Goal: Task Accomplishment & Management: Use online tool/utility

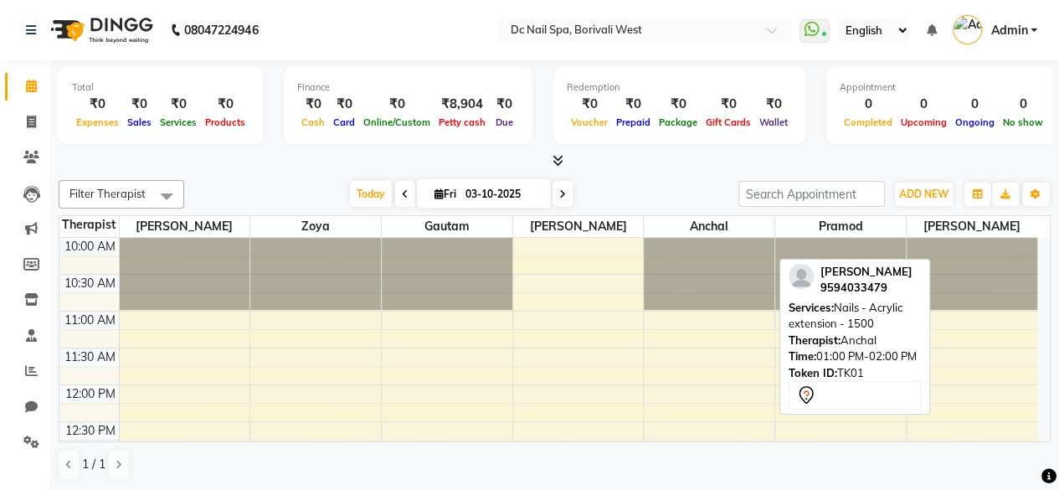
scroll to position [219, 0]
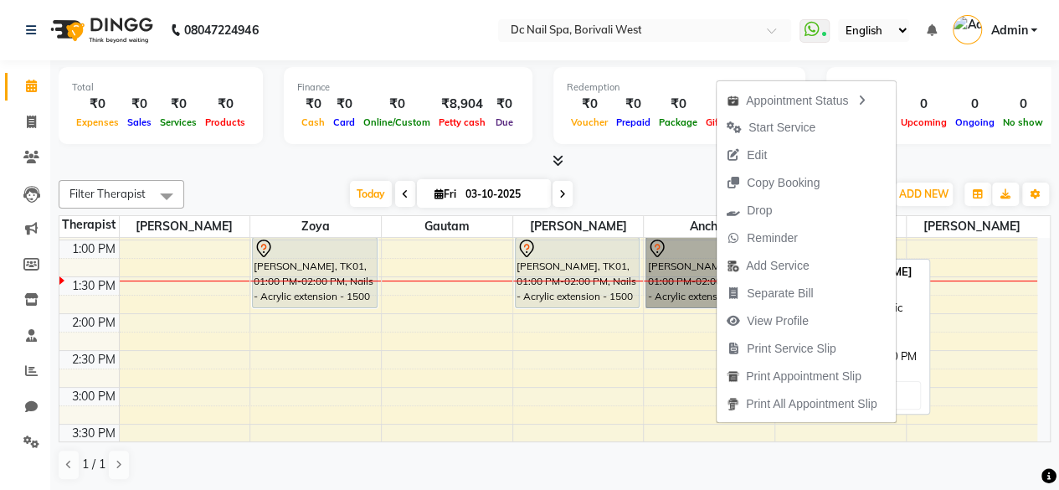
click at [686, 250] on link "[PERSON_NAME], TK01, 01:00 PM-02:00 PM, Nails - Acrylic extension - 1500" at bounding box center [708, 272] width 126 height 71
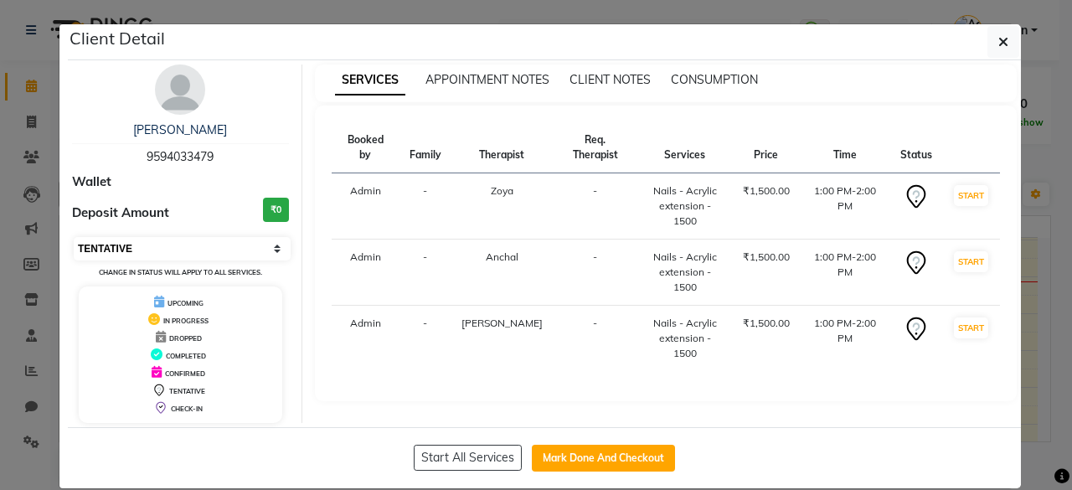
click at [129, 244] on select "Select IN SERVICE CONFIRMED TENTATIVE CHECK IN MARK DONE DROPPED UPCOMING" at bounding box center [182, 248] width 217 height 23
select select "8"
click at [74, 237] on select "Select IN SERVICE CONFIRMED TENTATIVE CHECK IN MARK DONE DROPPED UPCOMING" at bounding box center [182, 248] width 217 height 23
click at [998, 39] on icon "button" at bounding box center [1003, 41] width 10 height 13
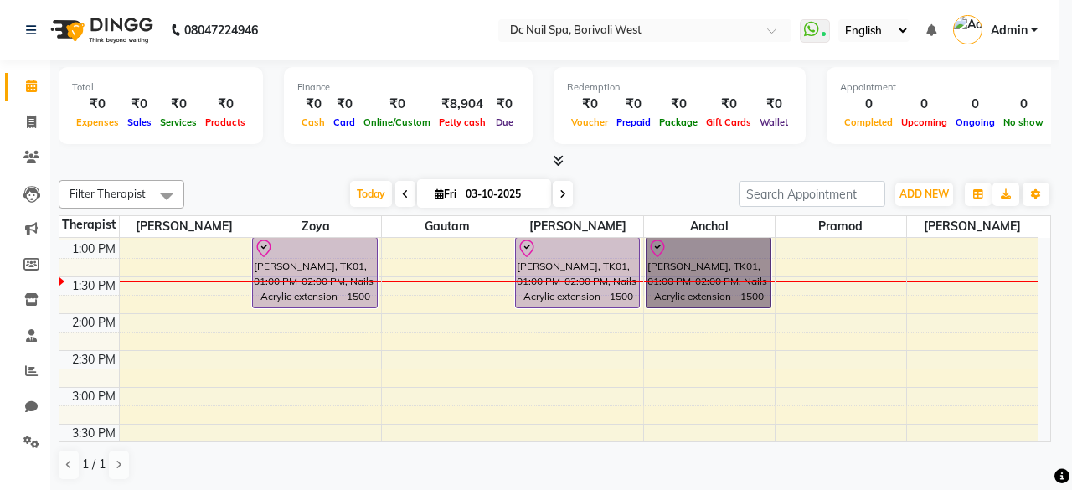
scroll to position [218, 0]
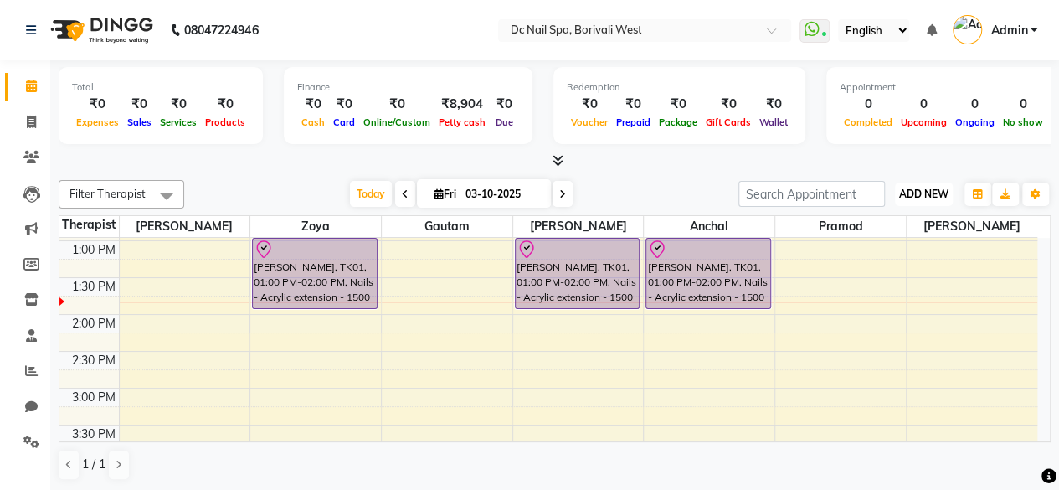
click at [919, 185] on button "ADD NEW Toggle Dropdown" at bounding box center [924, 194] width 58 height 23
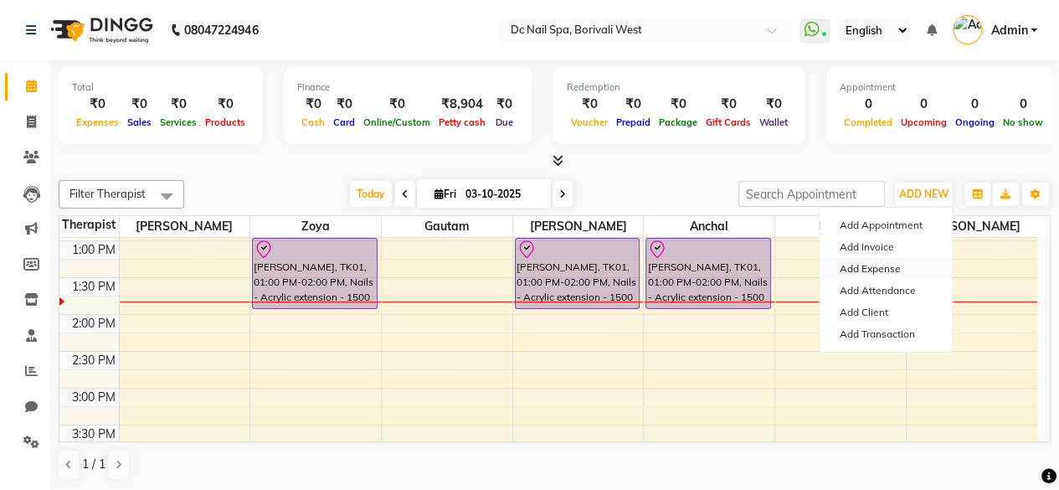
click at [883, 277] on link "Add Expense" at bounding box center [886, 269] width 132 height 22
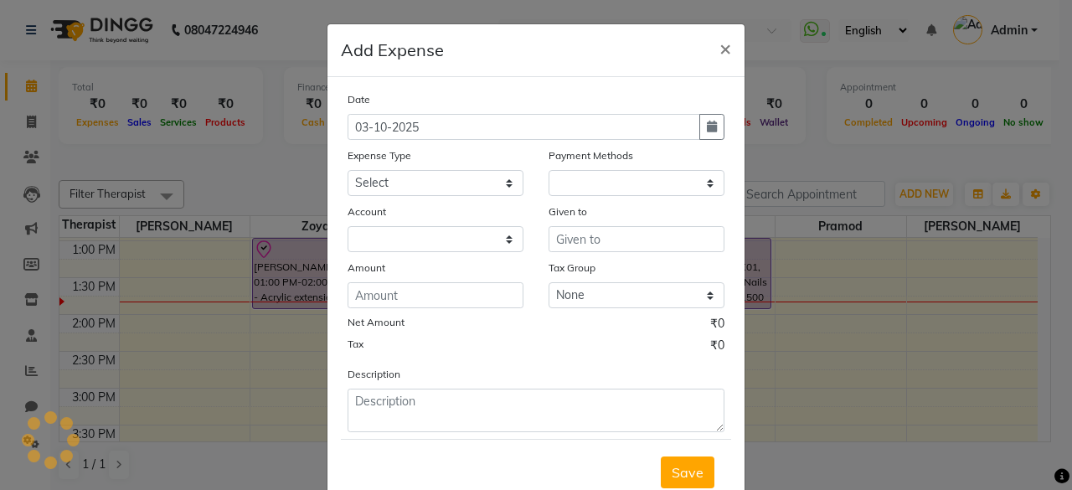
select select "1"
select select "7181"
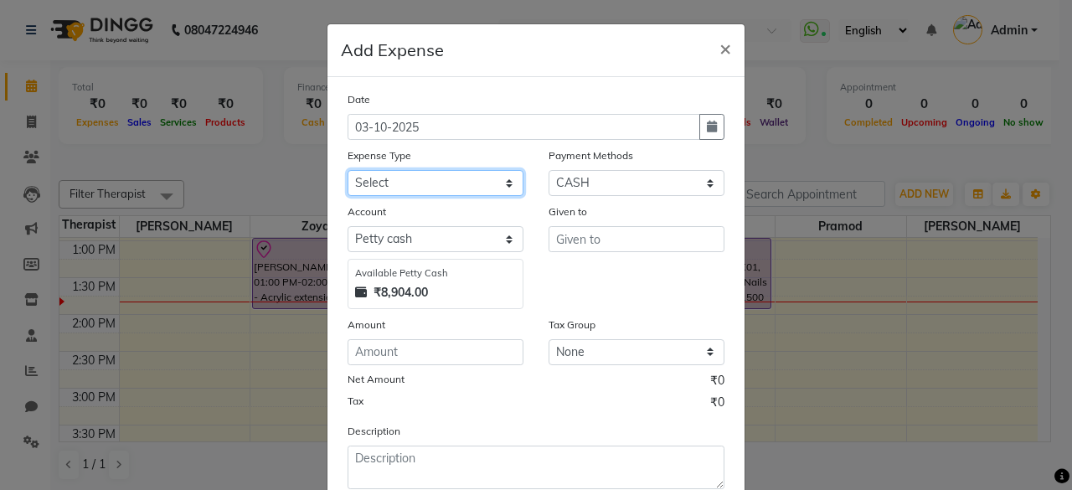
click at [465, 183] on select "Select Advance Salary Bank charges Car maintenance Cash transfer to bank Cash t…" at bounding box center [435, 183] width 176 height 26
select select "21579"
click at [347, 170] on select "Select Advance Salary Bank charges Car maintenance Cash transfer to bank Cash t…" at bounding box center [435, 183] width 176 height 26
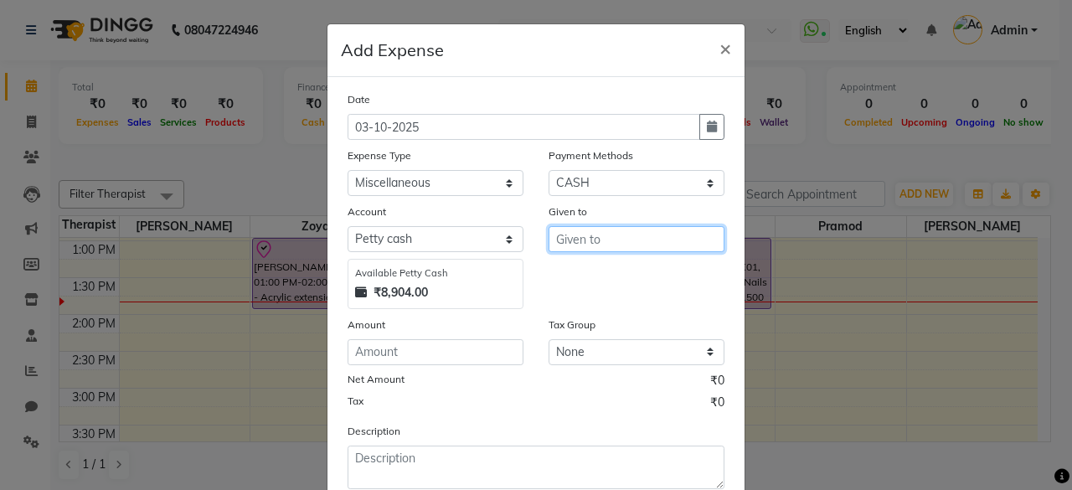
click at [626, 246] on input "text" at bounding box center [636, 239] width 176 height 26
type input "[PERSON_NAME]"
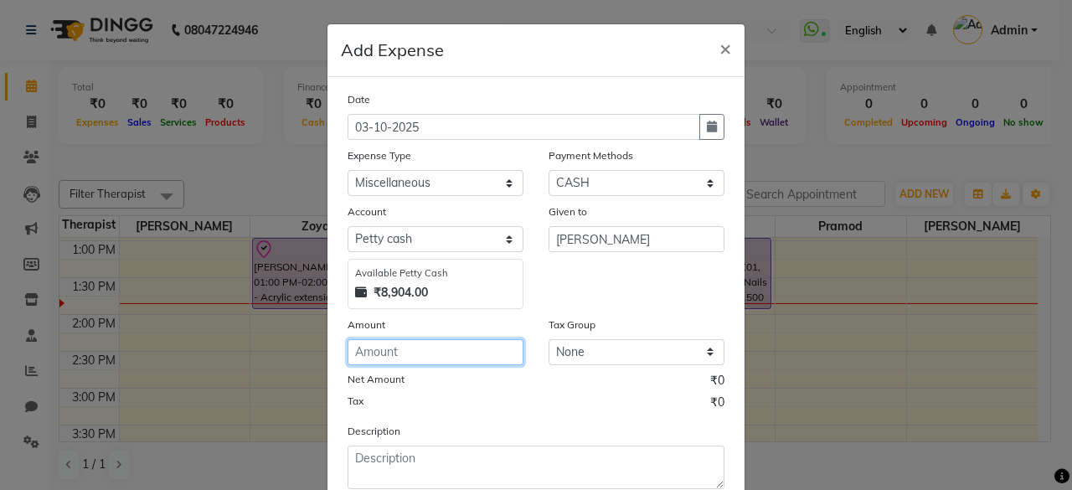
click at [459, 356] on input "number" at bounding box center [435, 352] width 176 height 26
type input "58"
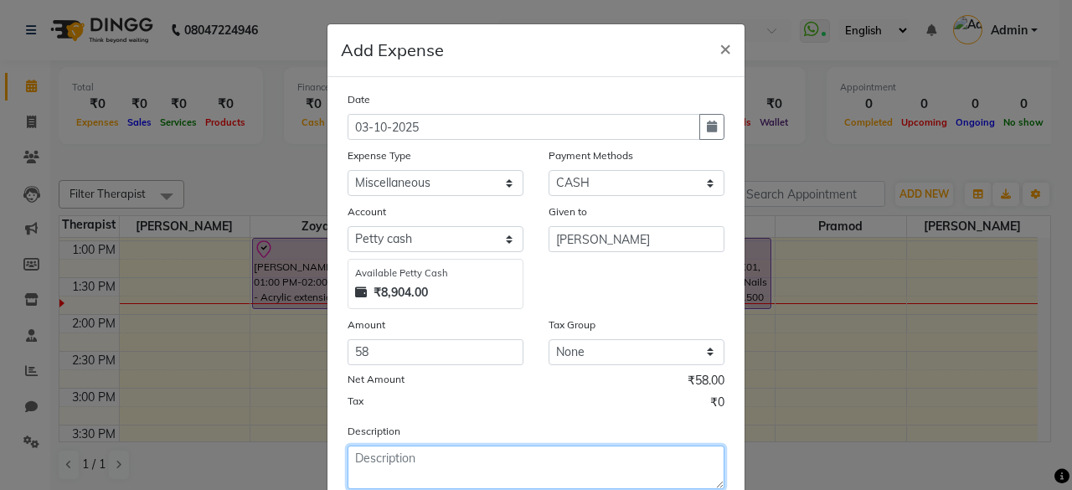
click at [432, 460] on textarea at bounding box center [535, 467] width 377 height 44
type textarea "Milk for staff tea"
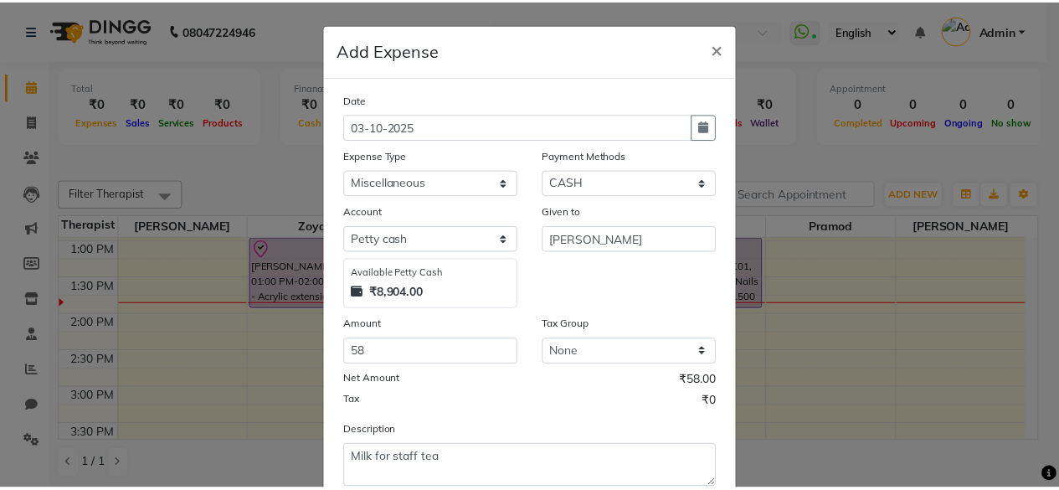
scroll to position [106, 0]
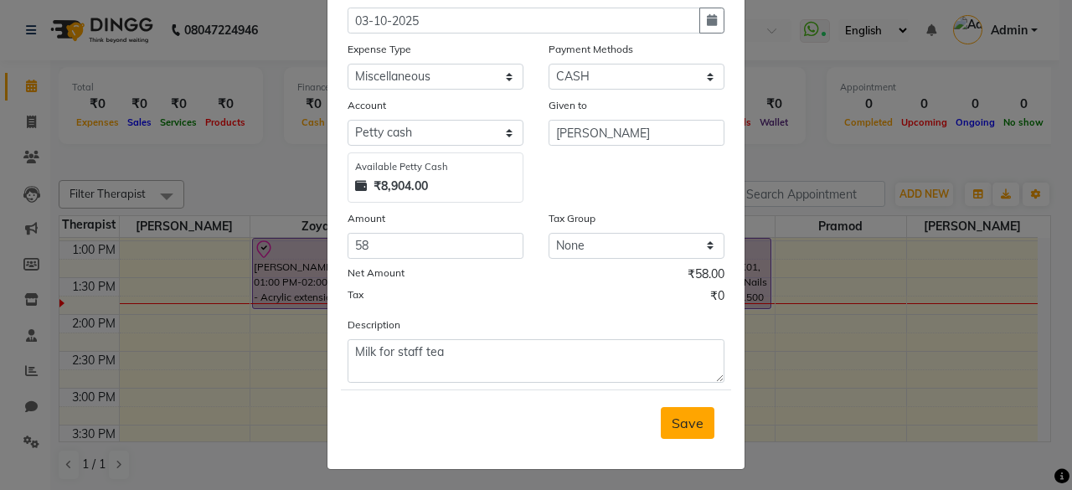
click at [677, 420] on span "Save" at bounding box center [687, 422] width 32 height 17
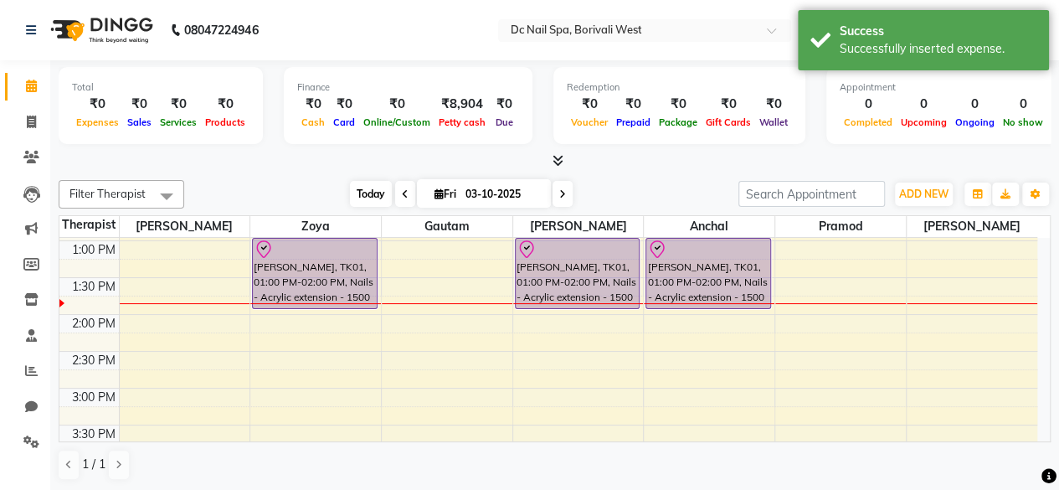
click at [362, 195] on span "Today" at bounding box center [371, 194] width 42 height 26
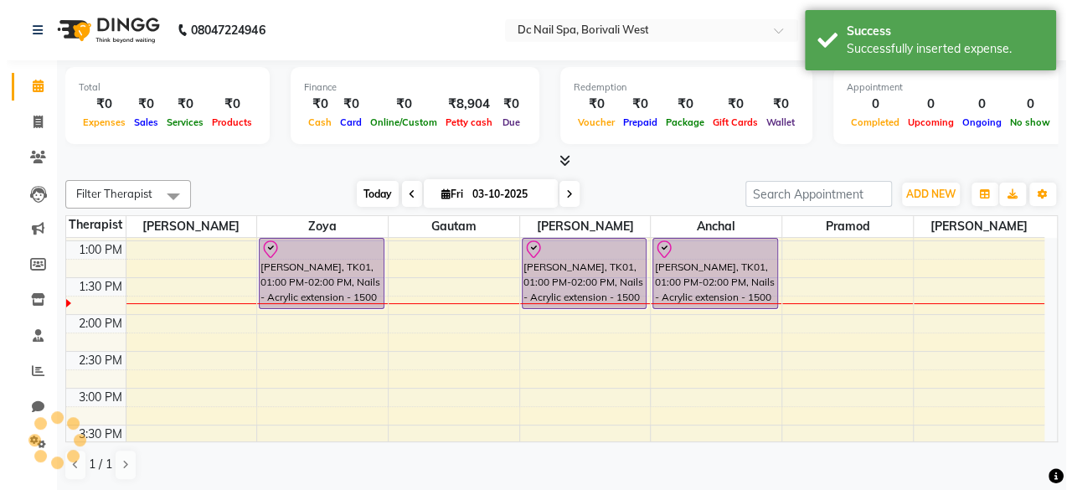
scroll to position [219, 0]
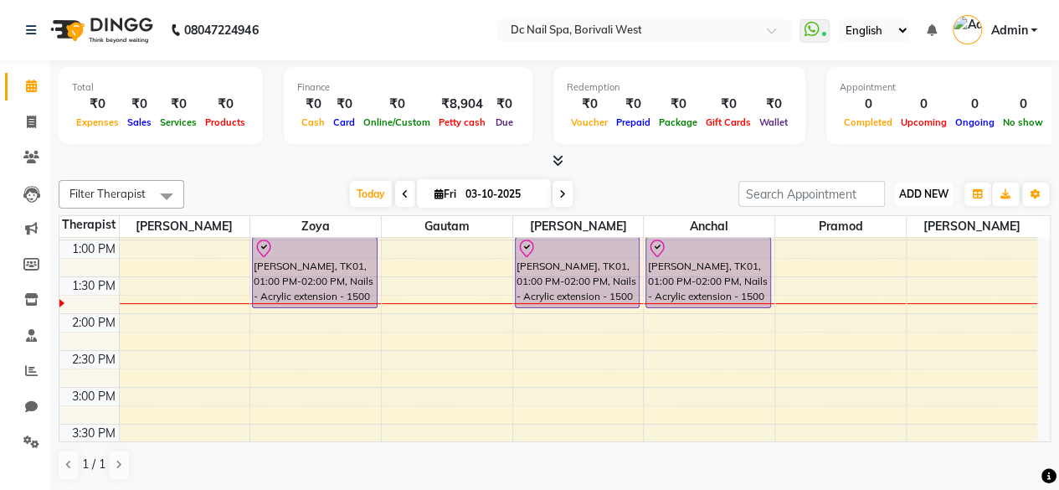
click at [924, 200] on button "ADD NEW Toggle Dropdown" at bounding box center [924, 194] width 58 height 23
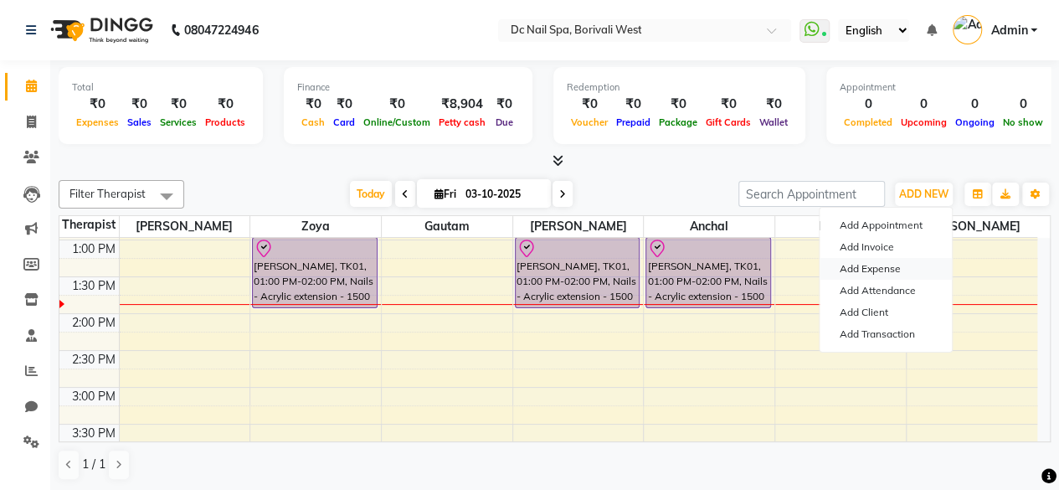
click at [908, 271] on link "Add Expense" at bounding box center [886, 269] width 132 height 22
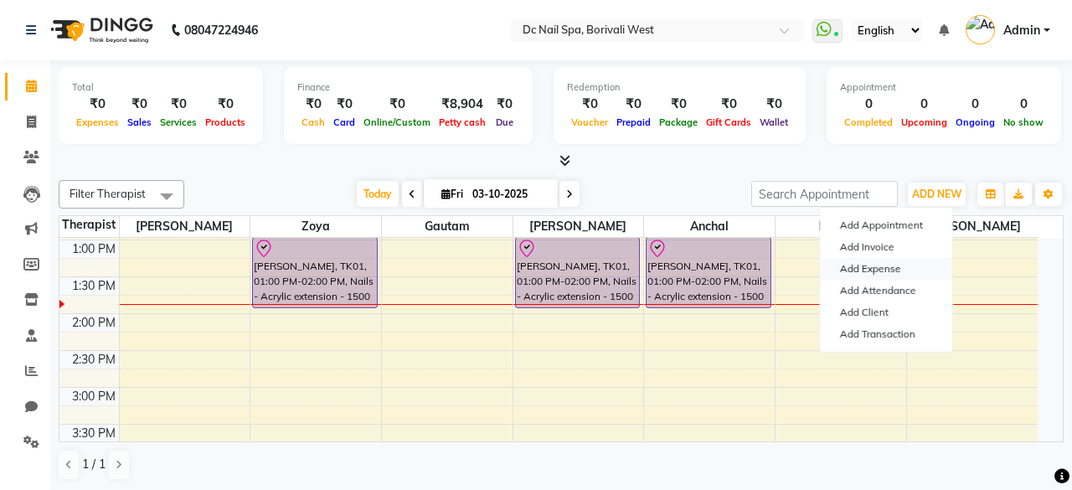
select select "1"
select select "7181"
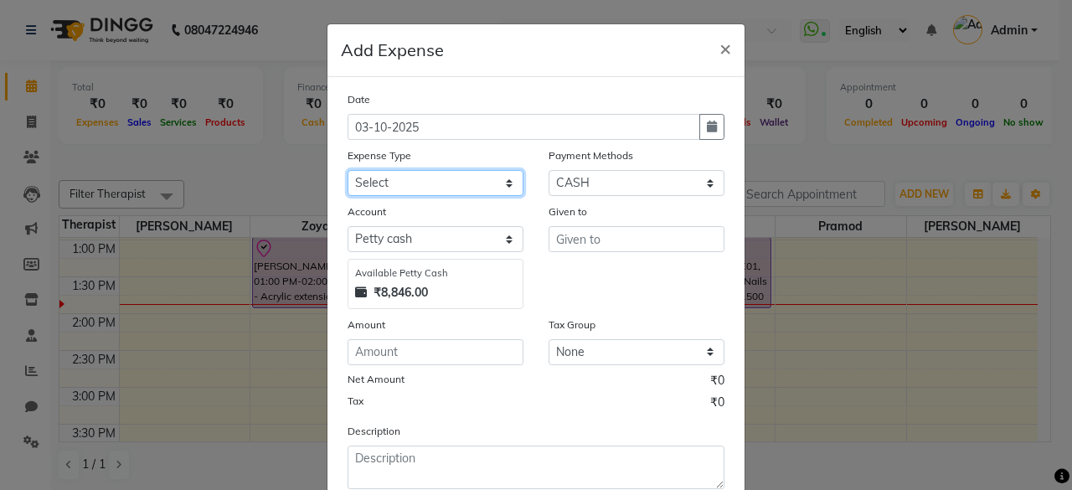
click at [414, 174] on select "Select Advance Salary Bank charges Car maintenance Cash transfer to bank Cash t…" at bounding box center [435, 183] width 176 height 26
select select "21579"
click at [347, 170] on select "Select Advance Salary Bank charges Car maintenance Cash transfer to bank Cash t…" at bounding box center [435, 183] width 176 height 26
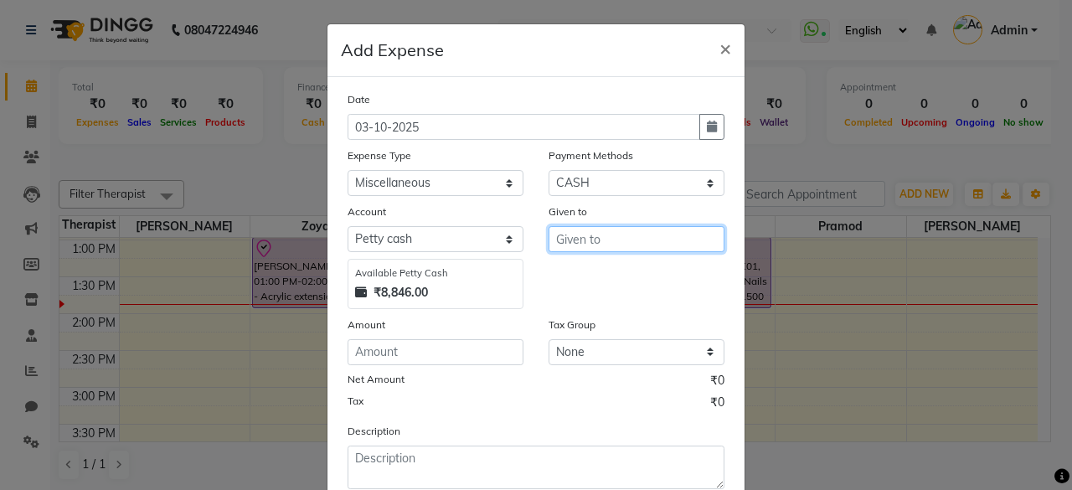
click at [621, 237] on input "text" at bounding box center [636, 239] width 176 height 26
type input "Ashish"
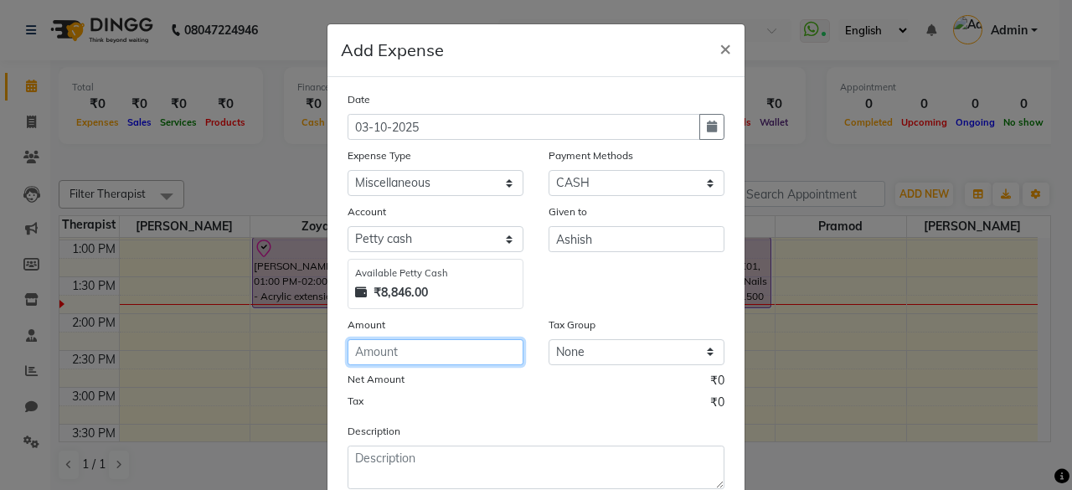
click at [431, 351] on input "number" at bounding box center [435, 352] width 176 height 26
type input "300"
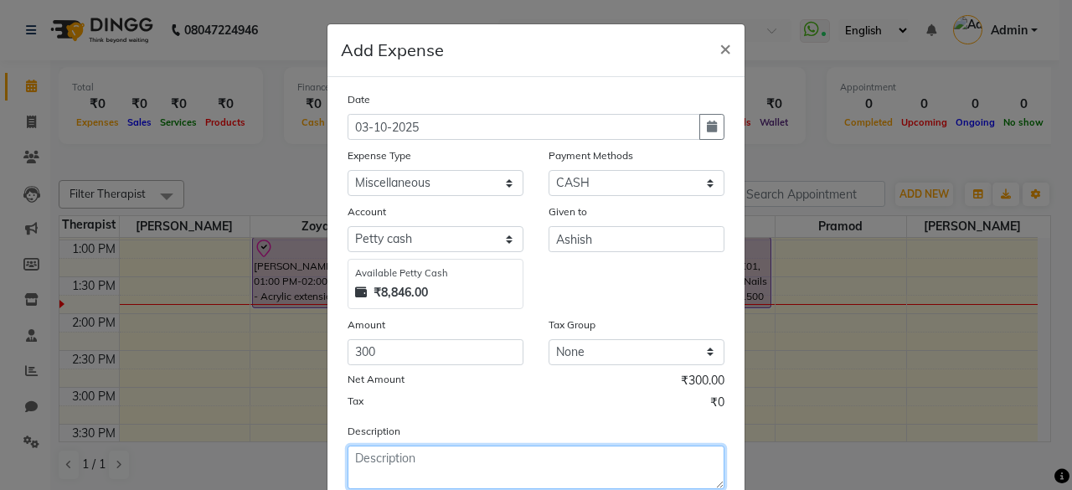
click at [418, 461] on textarea at bounding box center [535, 467] width 377 height 44
type textarea "Tea Leafe for salon use"
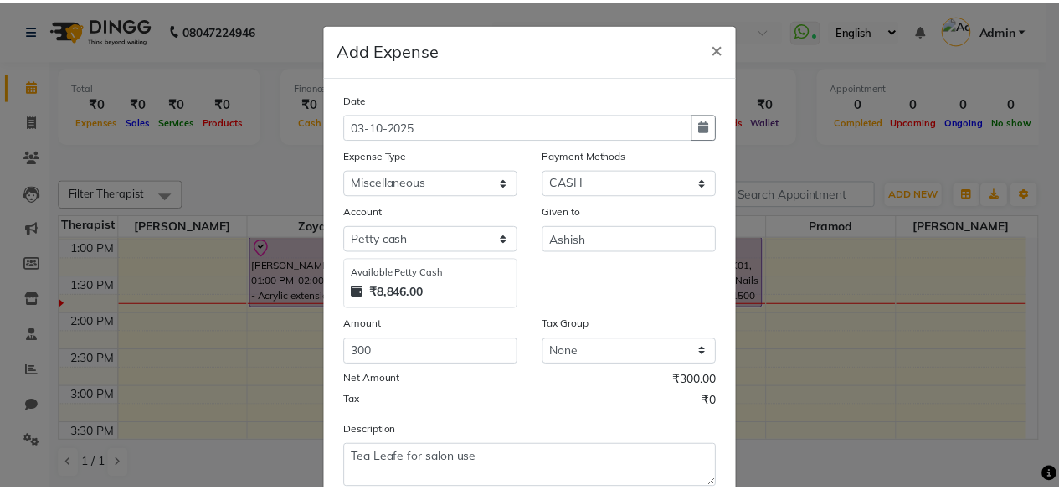
scroll to position [106, 0]
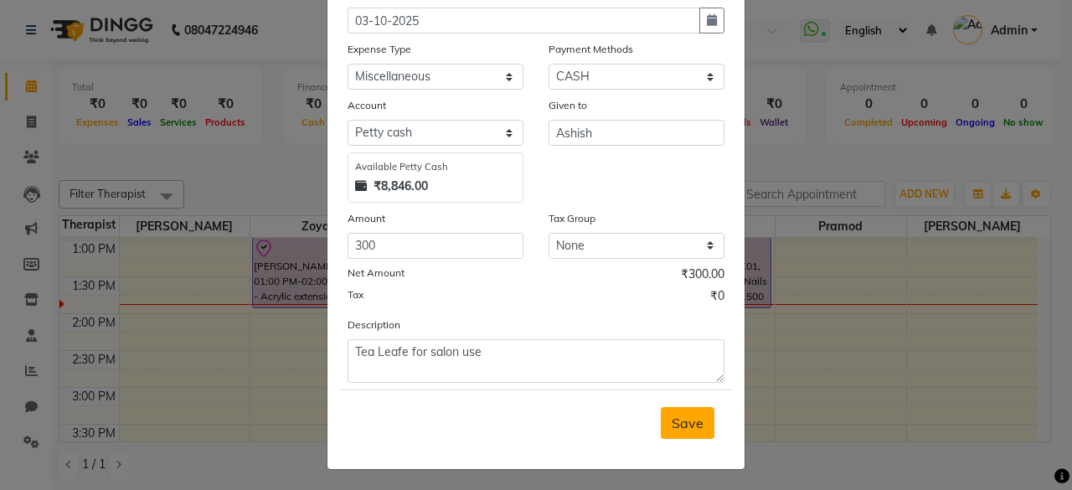
click at [697, 418] on span "Save" at bounding box center [687, 422] width 32 height 17
